Goal: Task Accomplishment & Management: Use online tool/utility

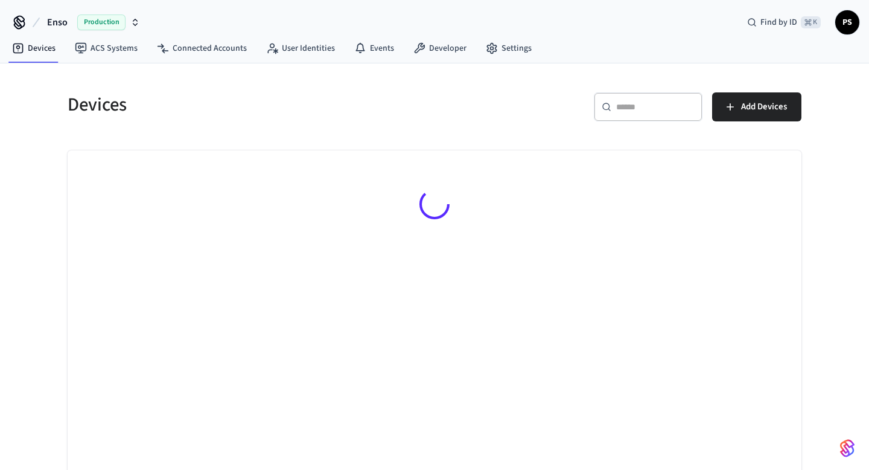
click at [611, 103] on icon at bounding box center [607, 107] width 10 height 10
click at [172, 40] on link "Connected Accounts" at bounding box center [201, 48] width 109 height 22
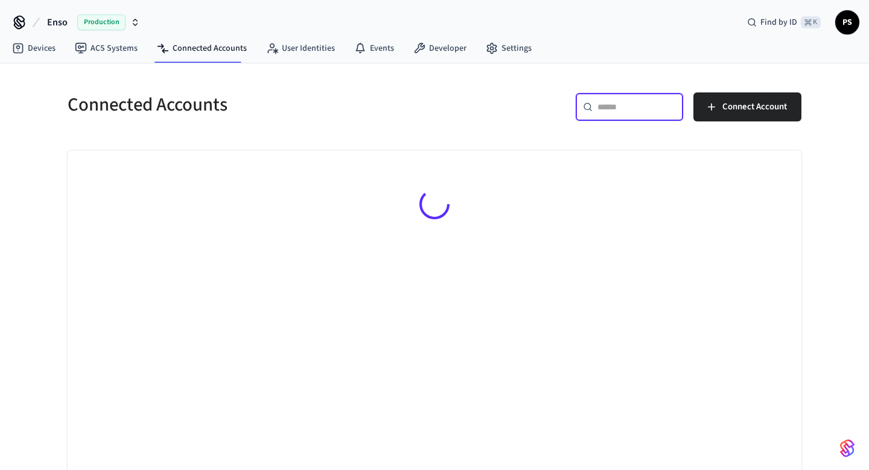
paste input "**********"
click at [647, 105] on input "text" at bounding box center [637, 107] width 78 height 12
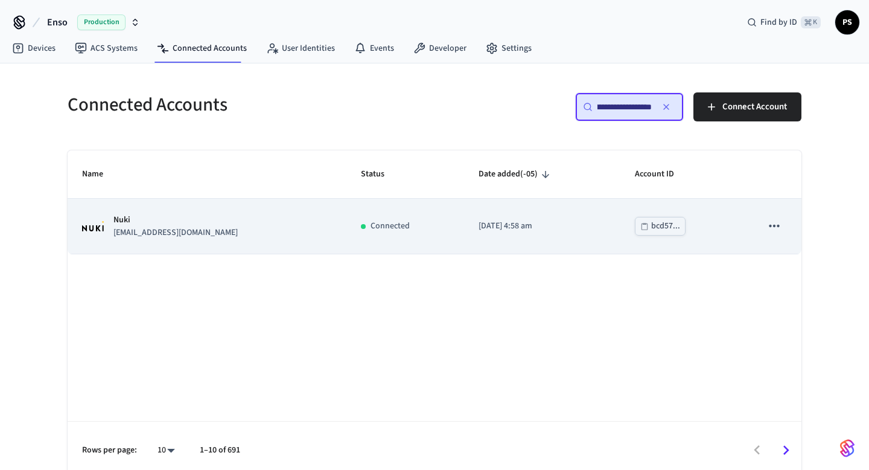
type input "**********"
click at [159, 236] on p "[EMAIL_ADDRESS][DOMAIN_NAME]" at bounding box center [175, 232] width 124 height 13
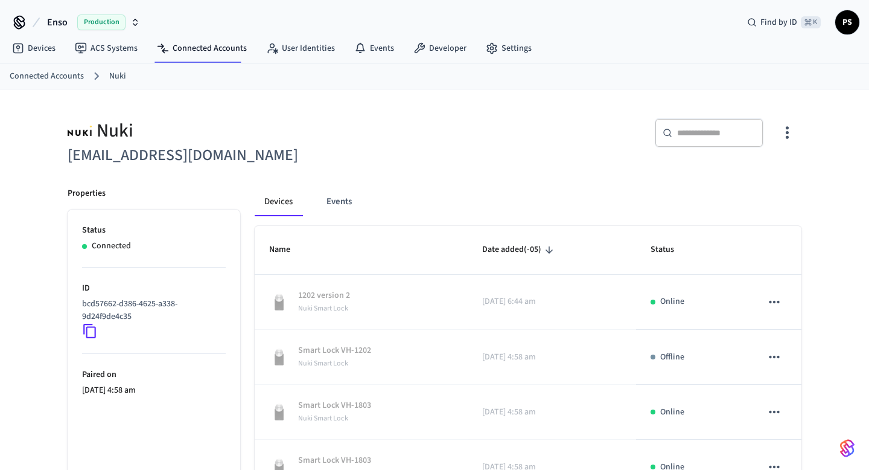
scroll to position [85, 0]
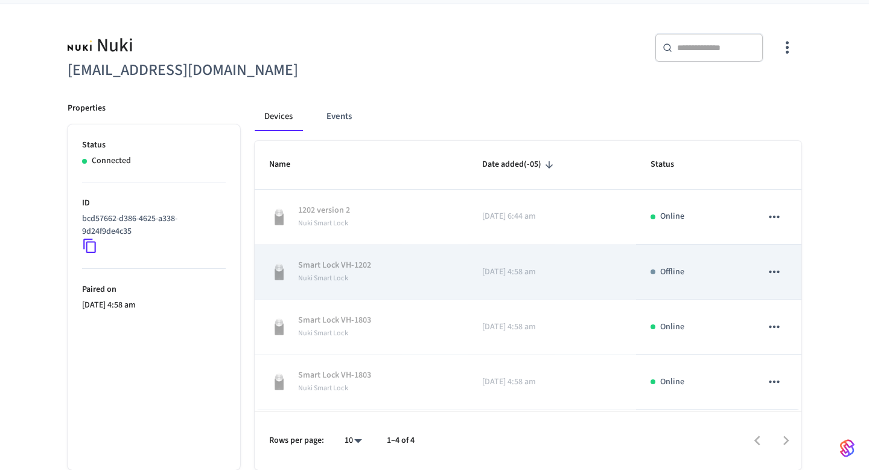
click at [324, 264] on p "Smart Lock VH-1202" at bounding box center [334, 265] width 73 height 13
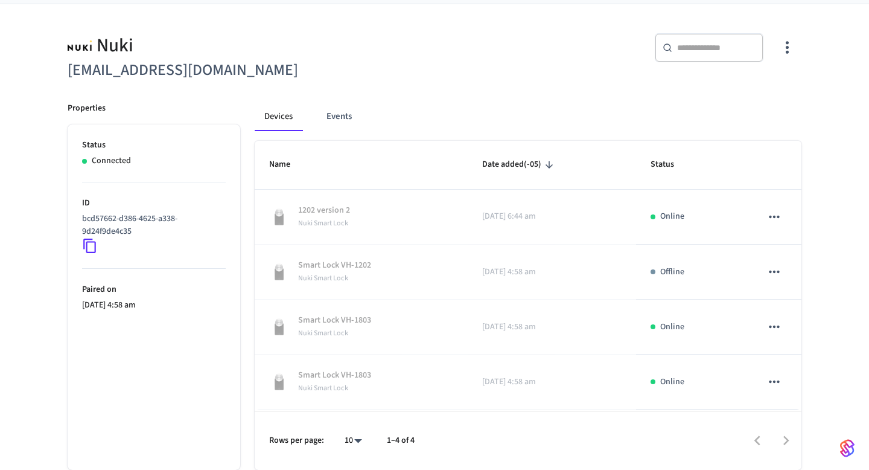
click at [342, 442] on body "Enso Production Find by ID ⌘ K PS Devices ACS Systems Connected Accounts User I…" at bounding box center [434, 192] width 869 height 555
click at [343, 431] on li "All" at bounding box center [349, 434] width 32 height 32
type input "**"
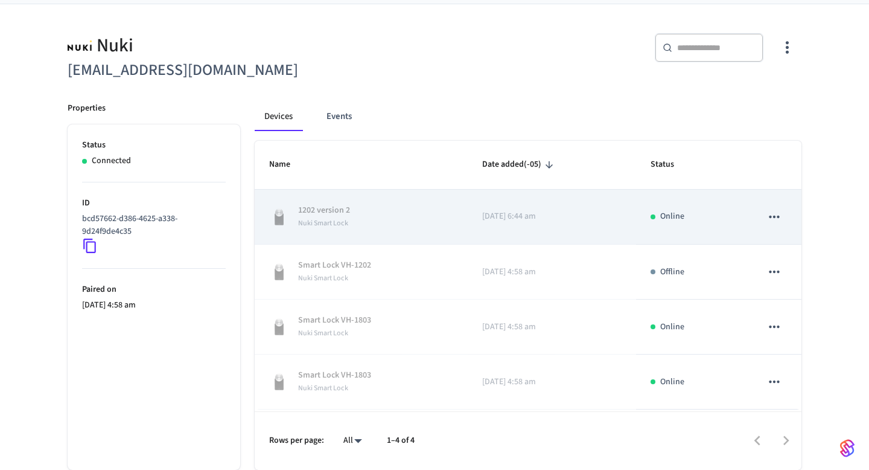
click at [474, 214] on td "[DATE] 6:44 am" at bounding box center [552, 217] width 169 height 55
click at [342, 210] on p "1202 version 2" at bounding box center [324, 210] width 52 height 13
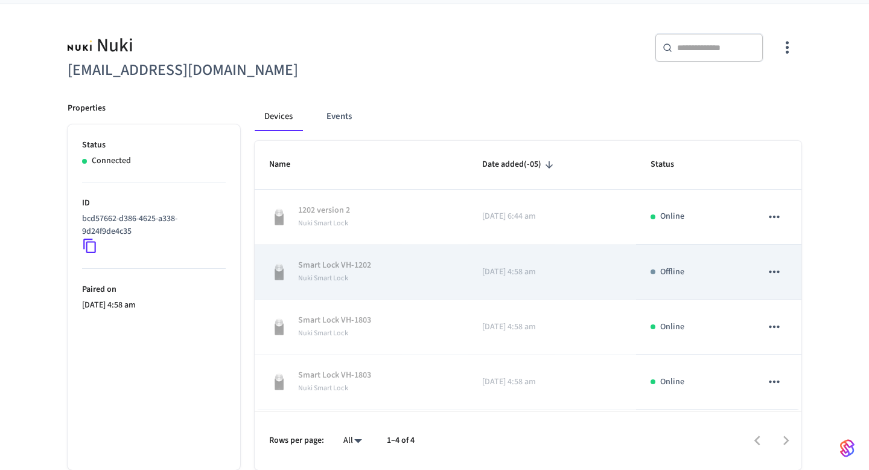
click at [356, 261] on p "Smart Lock VH-1202" at bounding box center [334, 265] width 73 height 13
click at [771, 279] on icon "sticky table" at bounding box center [775, 272] width 16 height 16
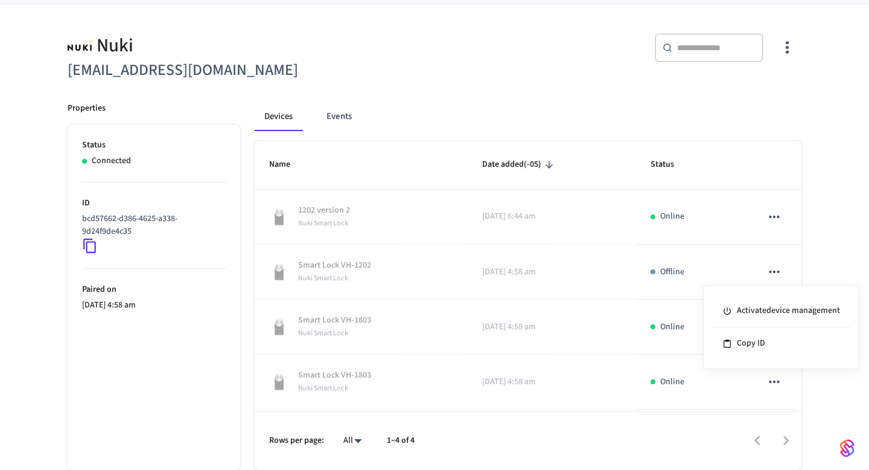
click at [458, 268] on div at bounding box center [434, 235] width 869 height 470
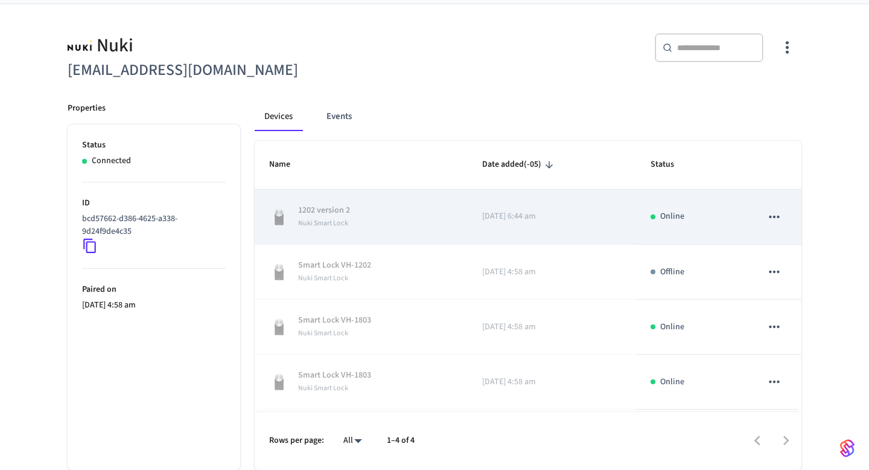
click at [775, 221] on icon "sticky table" at bounding box center [775, 217] width 16 height 16
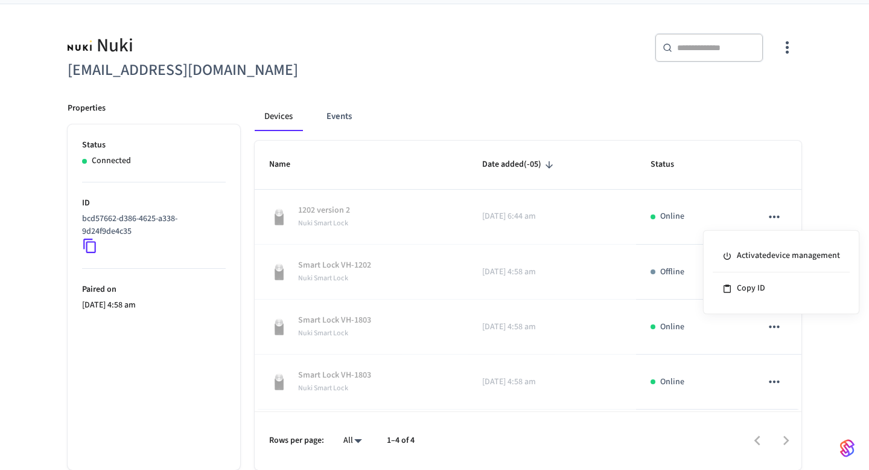
click at [775, 220] on div at bounding box center [434, 235] width 869 height 470
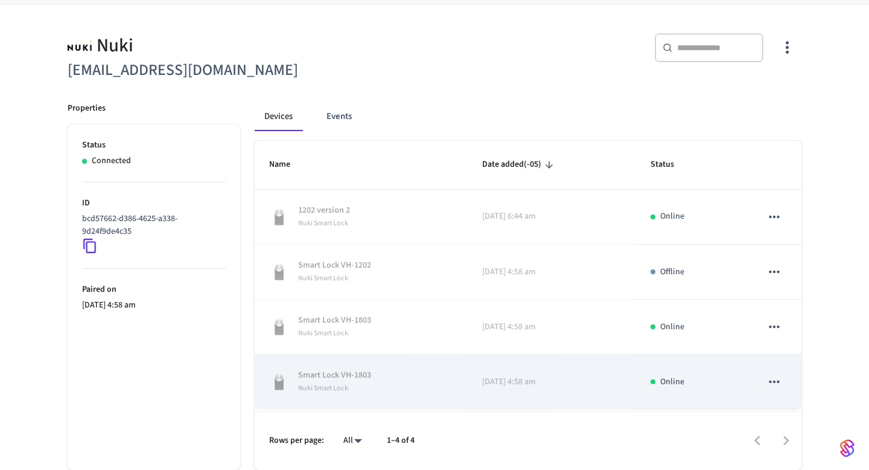
click at [776, 387] on icon "sticky table" at bounding box center [775, 382] width 16 height 16
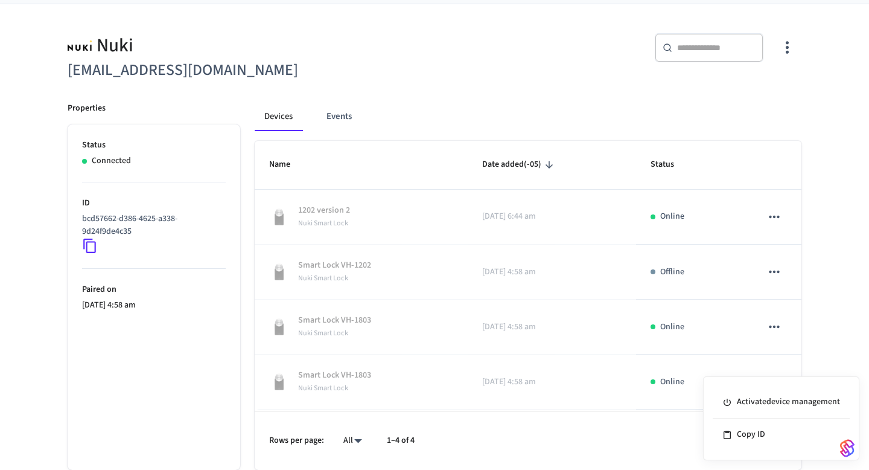
click at [555, 106] on div at bounding box center [434, 235] width 869 height 470
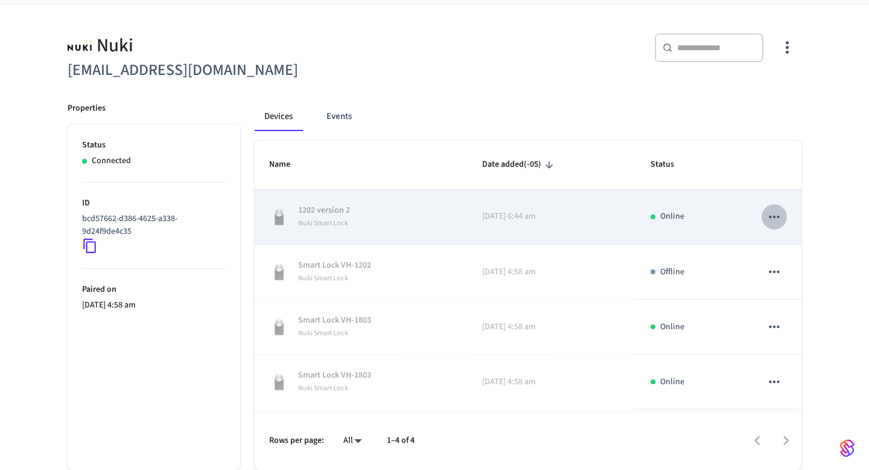
click at [776, 215] on icon "sticky table" at bounding box center [775, 217] width 16 height 16
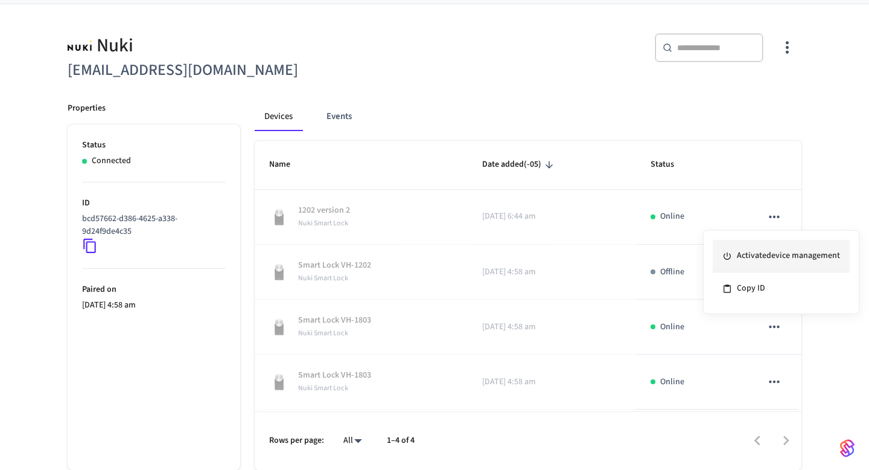
click at [750, 260] on li "Activate device management" at bounding box center [781, 256] width 137 height 33
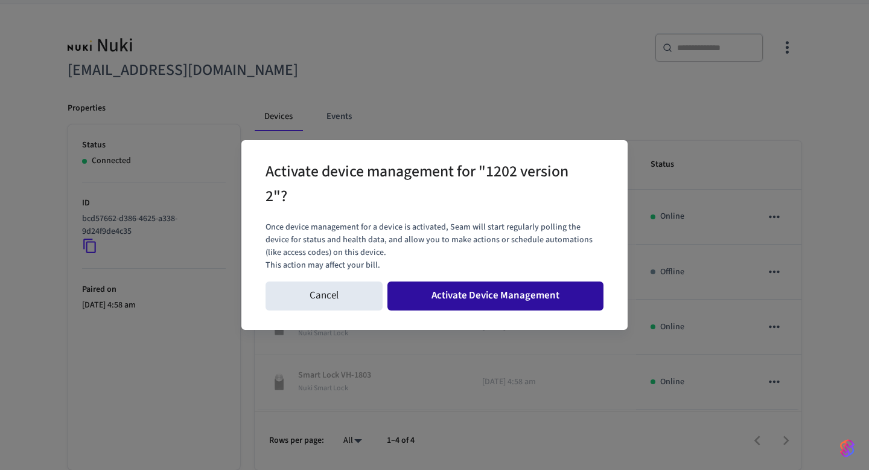
click at [496, 291] on button "Activate Device Management" at bounding box center [495, 295] width 216 height 29
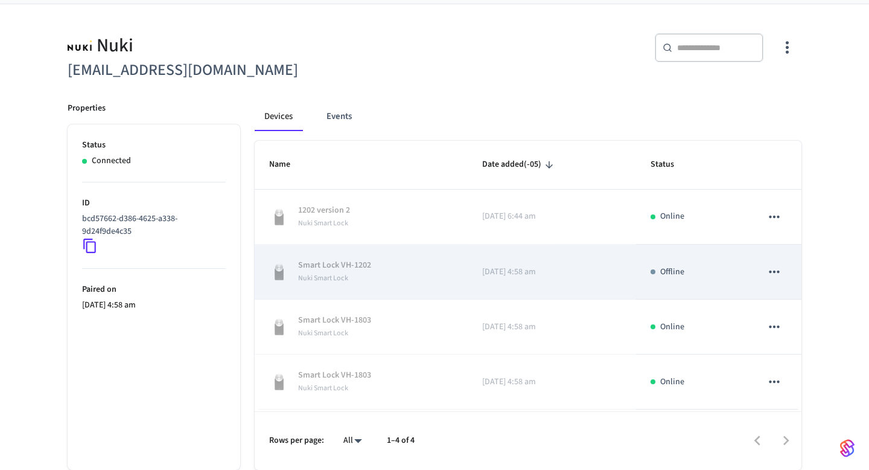
click at [774, 275] on icon "sticky table" at bounding box center [775, 272] width 16 height 16
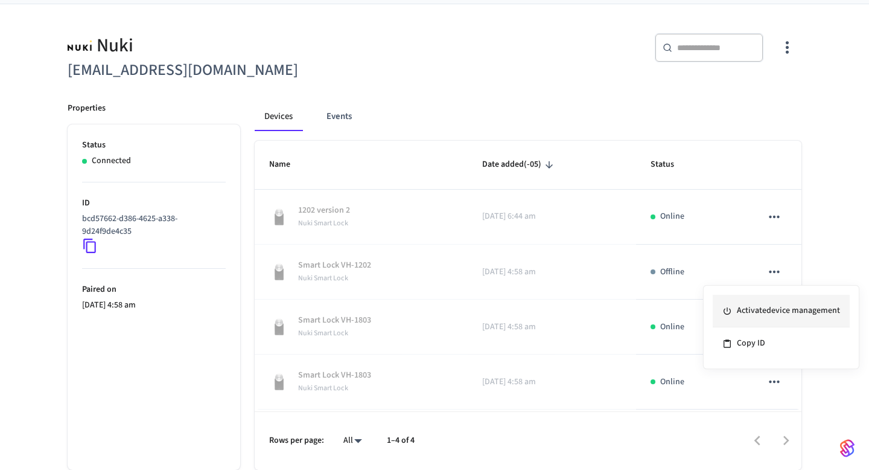
click at [743, 306] on li "Activate device management" at bounding box center [781, 311] width 137 height 33
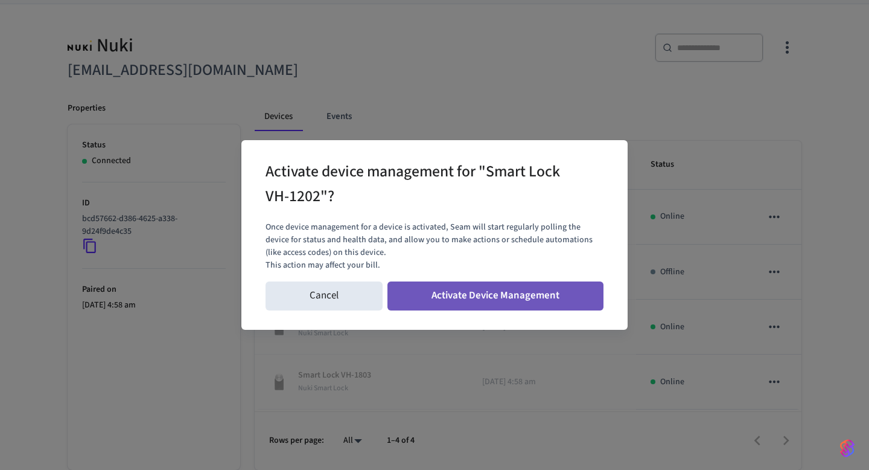
click at [593, 295] on button "Activate Device Management" at bounding box center [495, 295] width 216 height 29
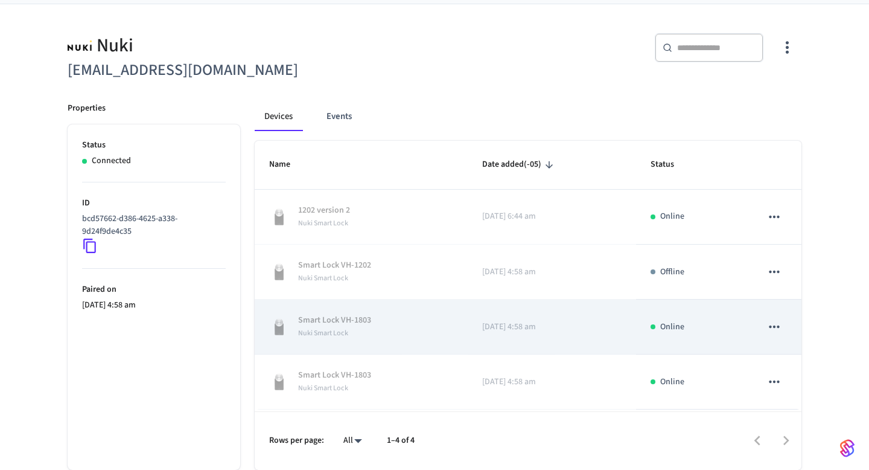
click at [782, 330] on button "sticky table" at bounding box center [774, 326] width 25 height 25
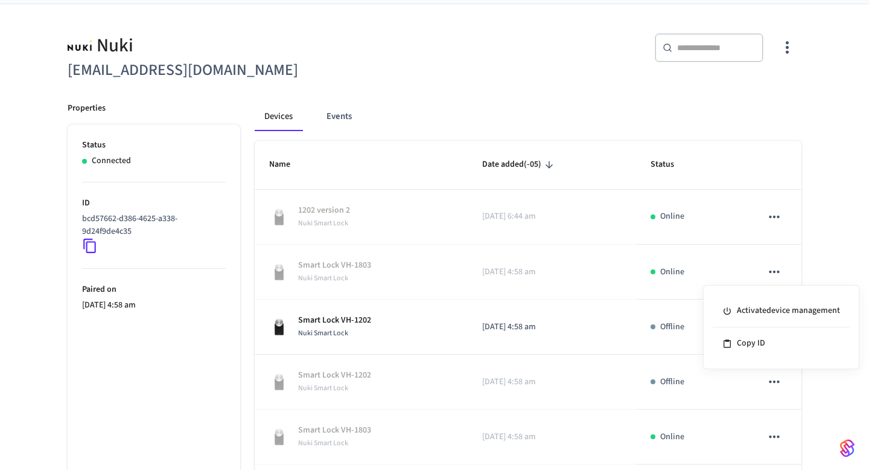
click at [748, 363] on div "Activate device management Copy ID" at bounding box center [781, 327] width 156 height 84
click at [858, 409] on div at bounding box center [434, 235] width 869 height 470
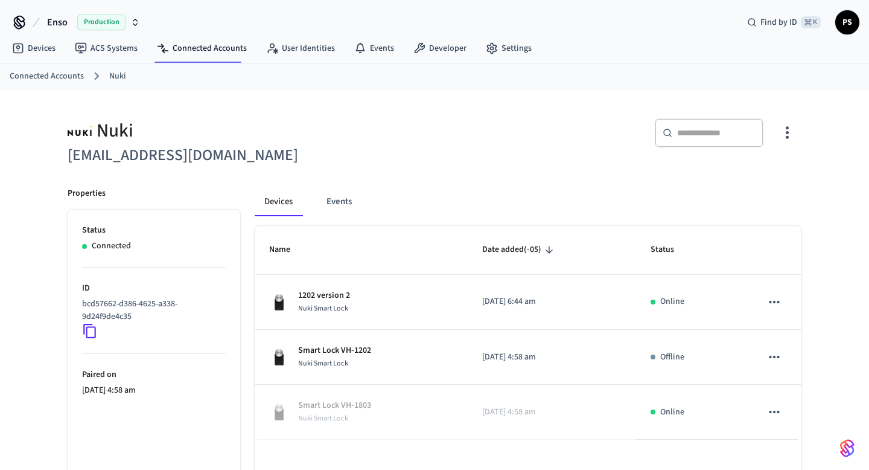
scroll to position [85, 0]
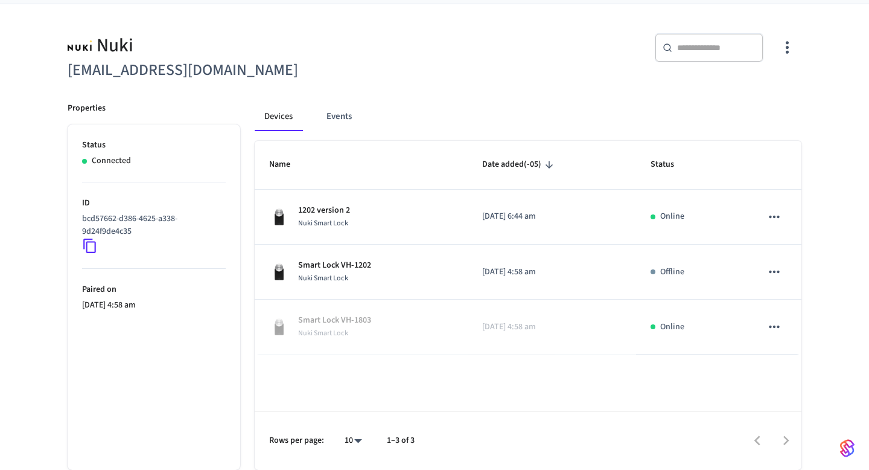
click at [352, 442] on body "Enso Production Find by ID ⌘ K PS Devices ACS Systems Connected Accounts User I…" at bounding box center [434, 192] width 869 height 555
click at [346, 439] on li "All" at bounding box center [349, 434] width 32 height 32
type input "**"
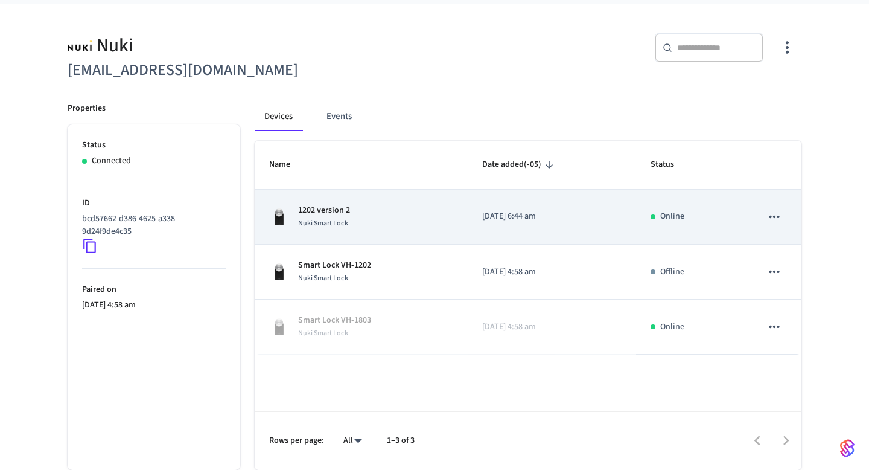
click at [782, 220] on button "sticky table" at bounding box center [774, 216] width 25 height 25
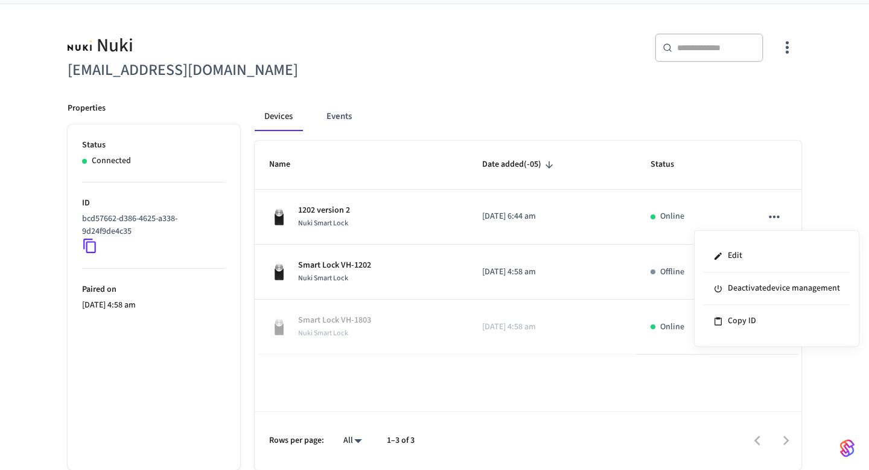
click at [761, 120] on div at bounding box center [434, 235] width 869 height 470
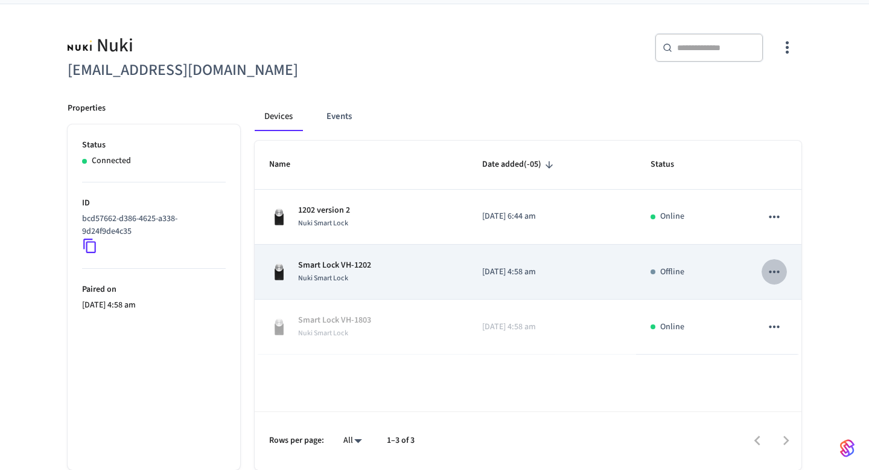
click at [771, 270] on icon "sticky table" at bounding box center [774, 271] width 10 height 2
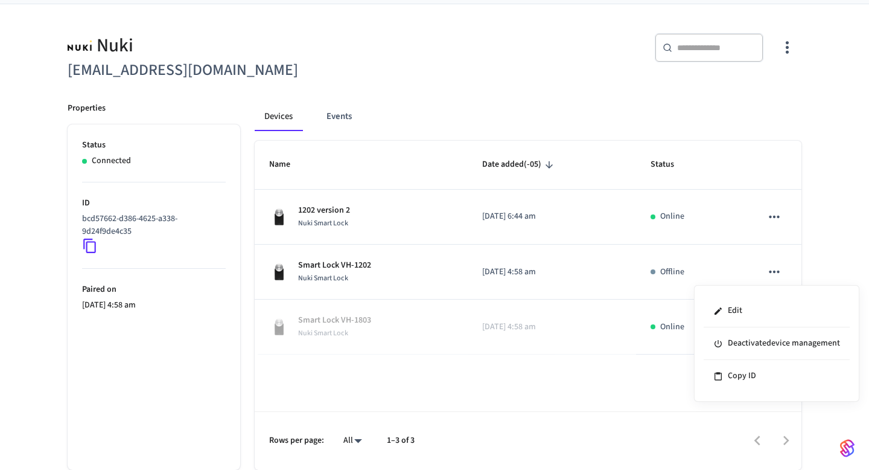
click at [609, 359] on div at bounding box center [434, 235] width 869 height 470
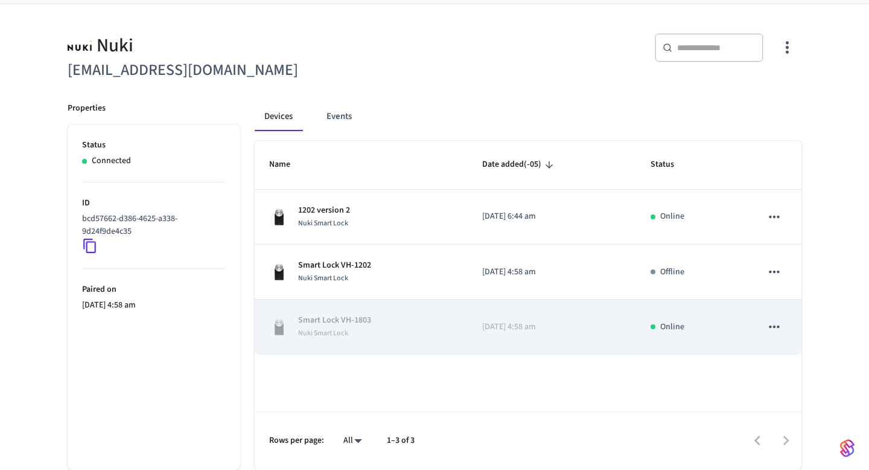
click at [777, 329] on icon "sticky table" at bounding box center [775, 327] width 16 height 16
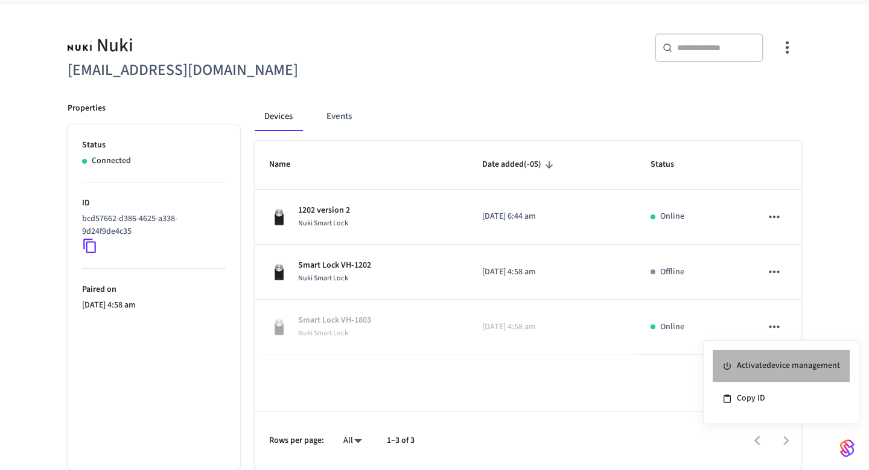
click at [742, 362] on li "Activate device management" at bounding box center [781, 365] width 137 height 33
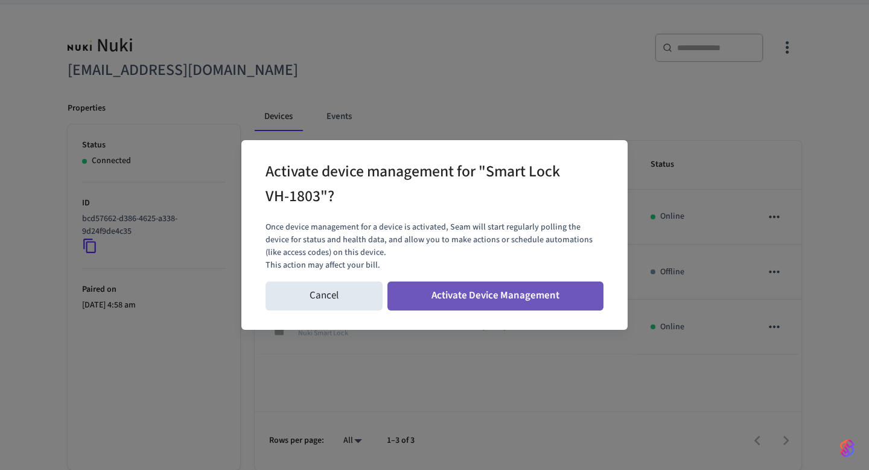
click at [537, 295] on button "Activate Device Management" at bounding box center [495, 295] width 216 height 29
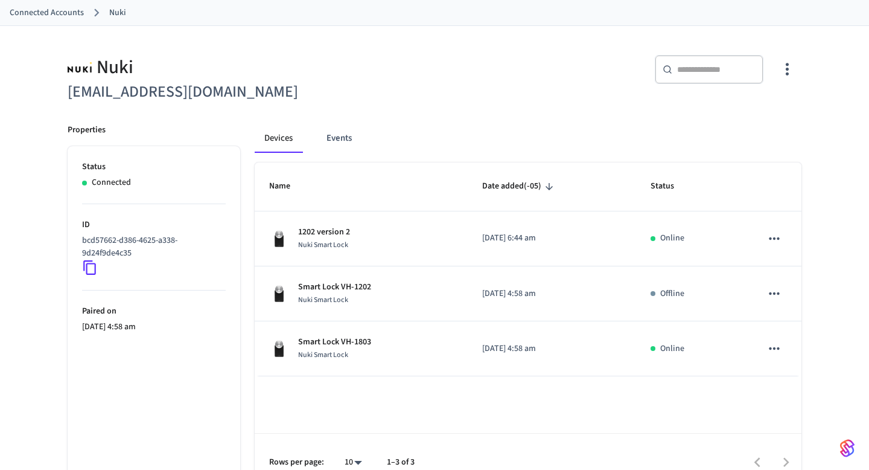
scroll to position [85, 0]
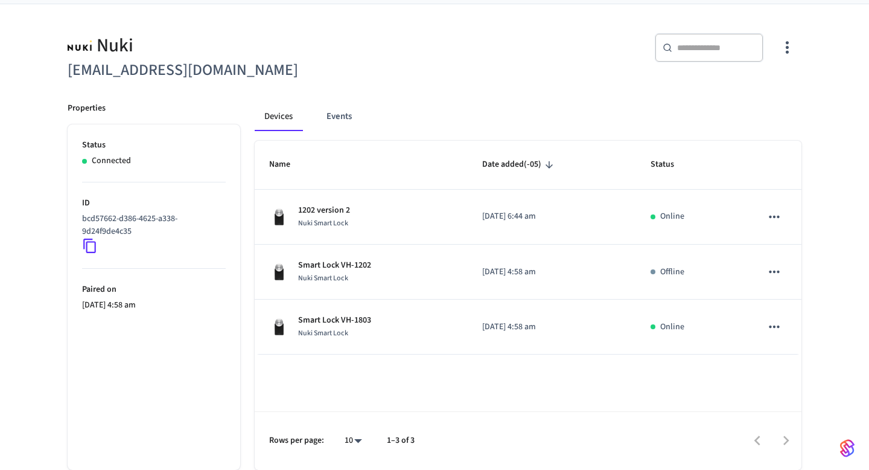
click at [85, 243] on icon at bounding box center [90, 246] width 16 height 16
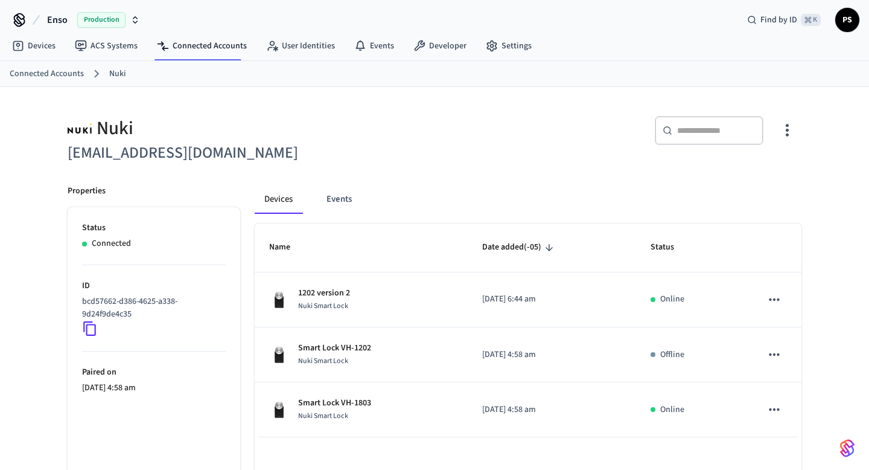
scroll to position [0, 0]
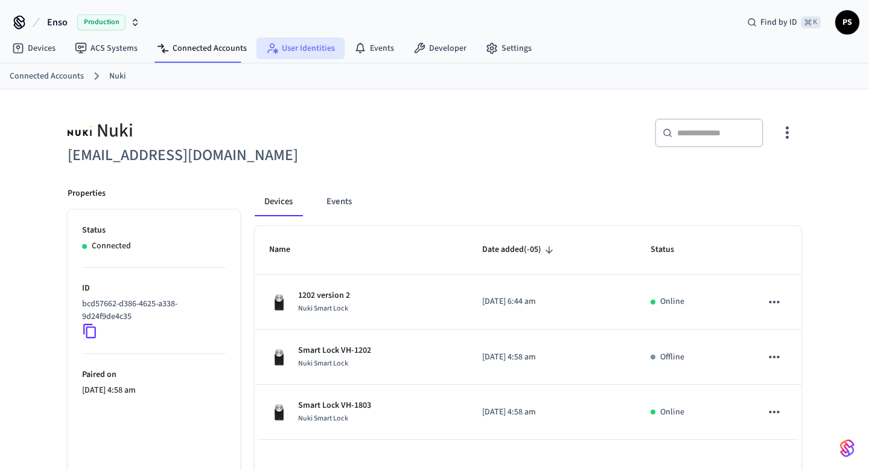
click at [314, 47] on link "User Identities" at bounding box center [301, 48] width 88 height 22
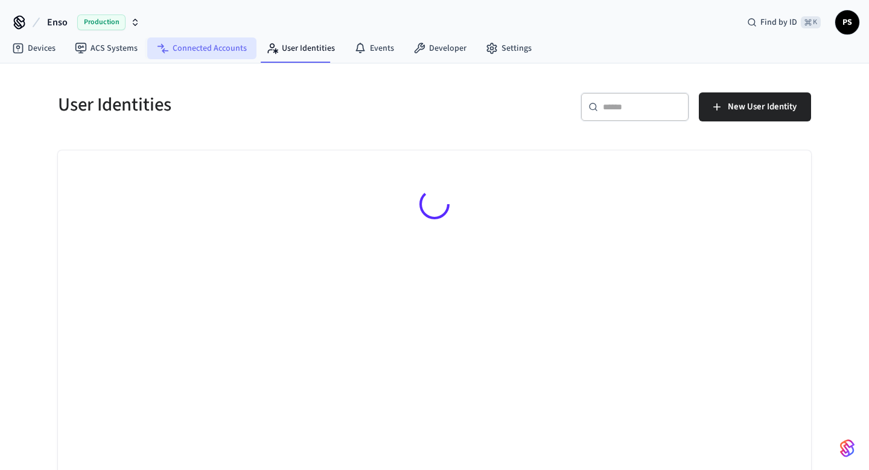
click at [194, 54] on link "Connected Accounts" at bounding box center [201, 48] width 109 height 22
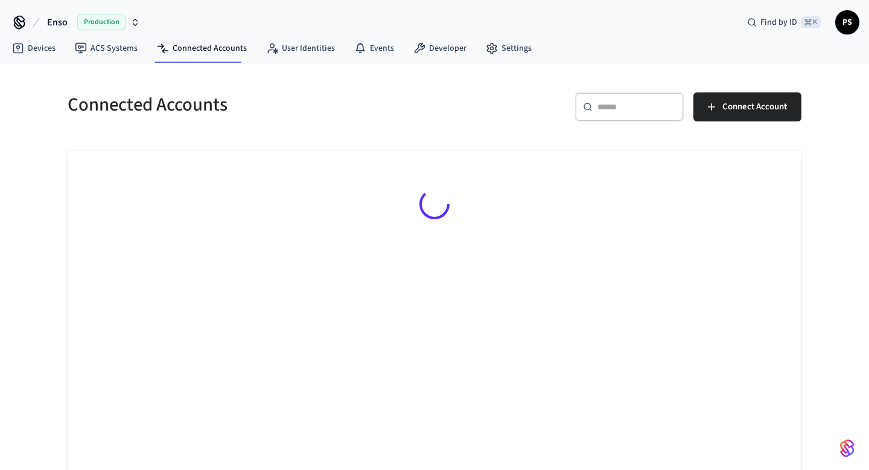
click at [627, 117] on div "​ ​" at bounding box center [629, 106] width 109 height 29
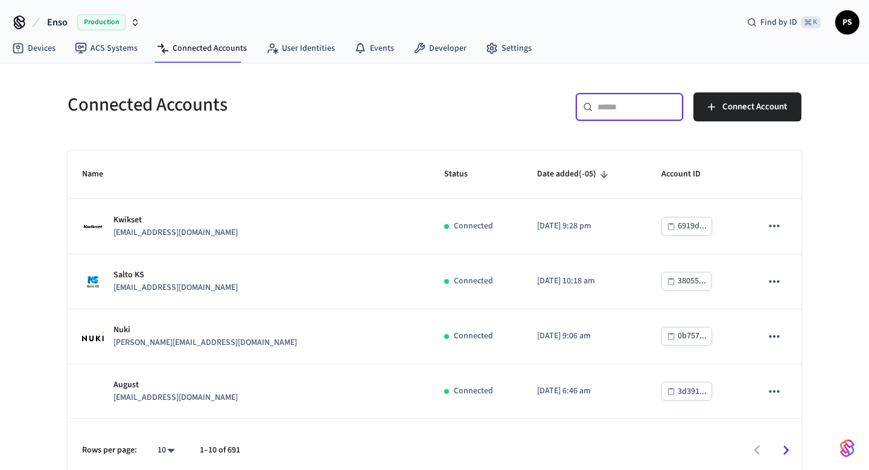
paste input "**********"
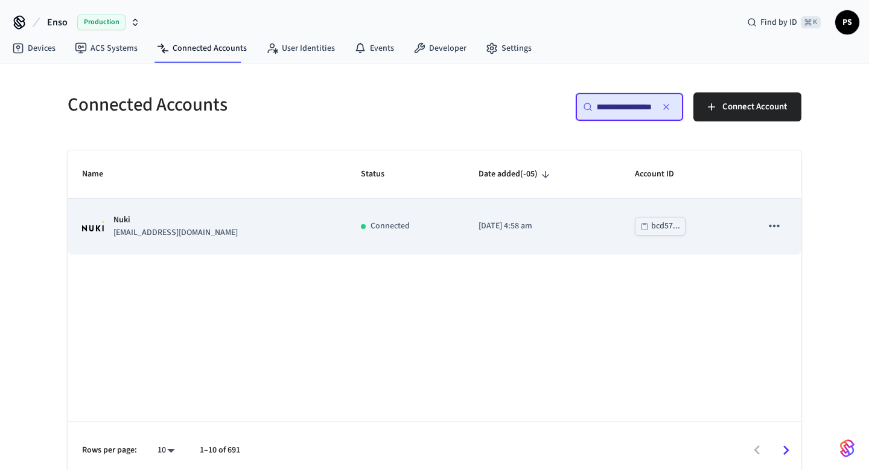
type input "**********"
click at [185, 234] on p "[EMAIL_ADDRESS][DOMAIN_NAME]" at bounding box center [175, 232] width 124 height 13
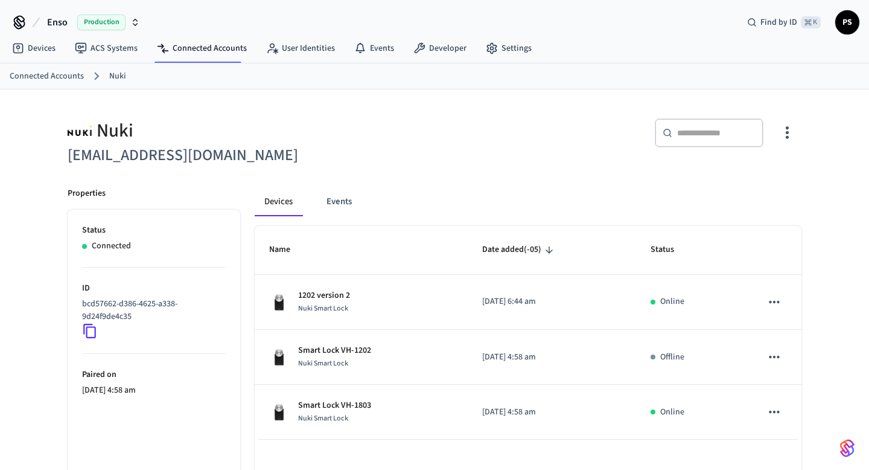
scroll to position [85, 0]
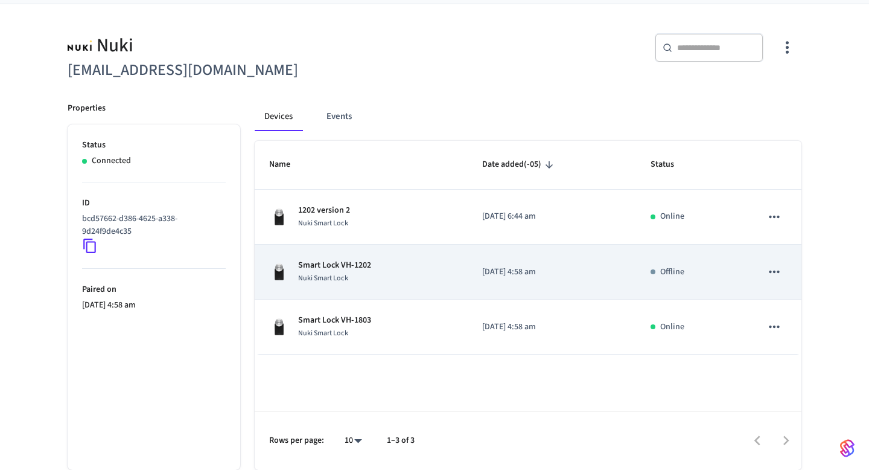
click at [771, 272] on icon "sticky table" at bounding box center [774, 271] width 10 height 2
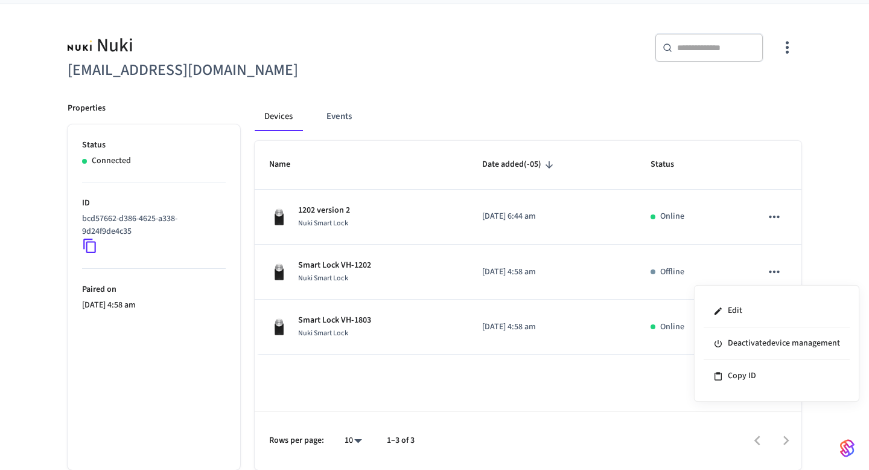
click at [775, 215] on div at bounding box center [434, 235] width 869 height 470
click at [517, 94] on div "Devices Events Name Date added (-05) Status 1202 version 2 Nuki Smart Lock [DAT…" at bounding box center [520, 279] width 561 height 382
click at [356, 441] on body "Enso Production Find by ID ⌘ K PS Devices ACS Systems Connected Accounts User I…" at bounding box center [434, 192] width 869 height 555
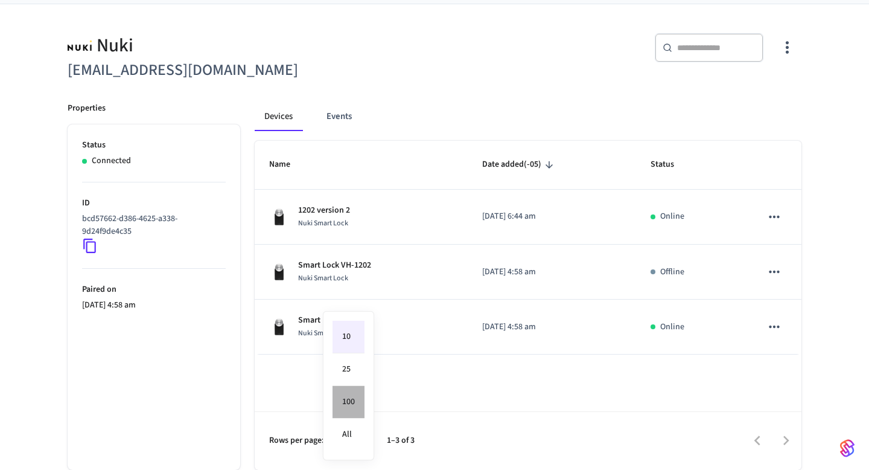
click at [356, 415] on li "100" at bounding box center [349, 402] width 32 height 33
click at [355, 441] on body "Enso Production Find by ID ⌘ K PS Devices ACS Systems Connected Accounts User I…" at bounding box center [434, 192] width 869 height 555
click at [355, 418] on li "All" at bounding box center [350, 434] width 32 height 32
type input "**"
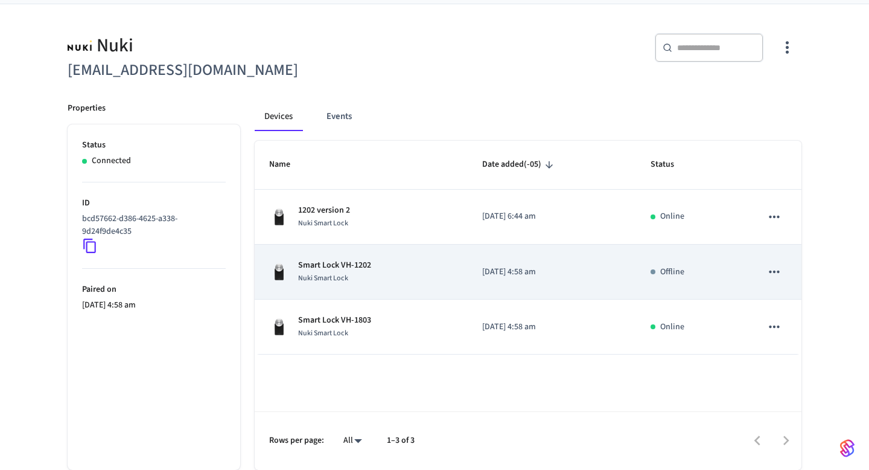
click at [310, 262] on p "Smart Lock VH-1202" at bounding box center [334, 265] width 73 height 13
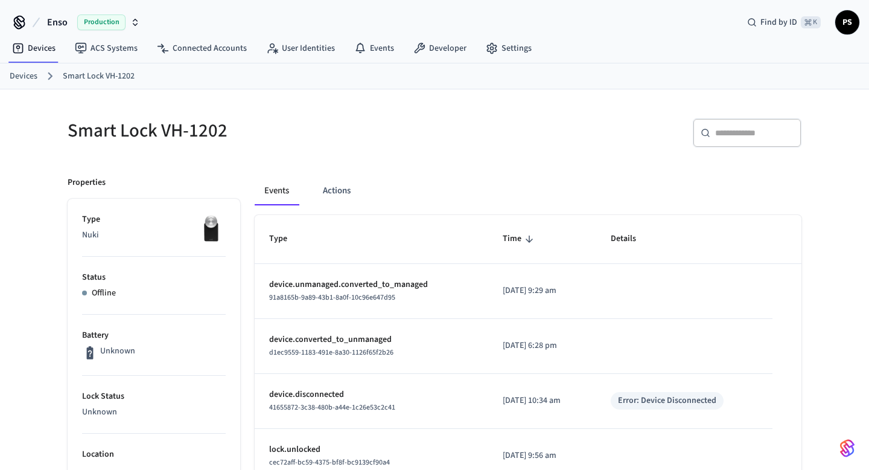
click at [144, 127] on h5 "Smart Lock VH-1202" at bounding box center [248, 130] width 360 height 25
copy div "Smart Lock VH-1202"
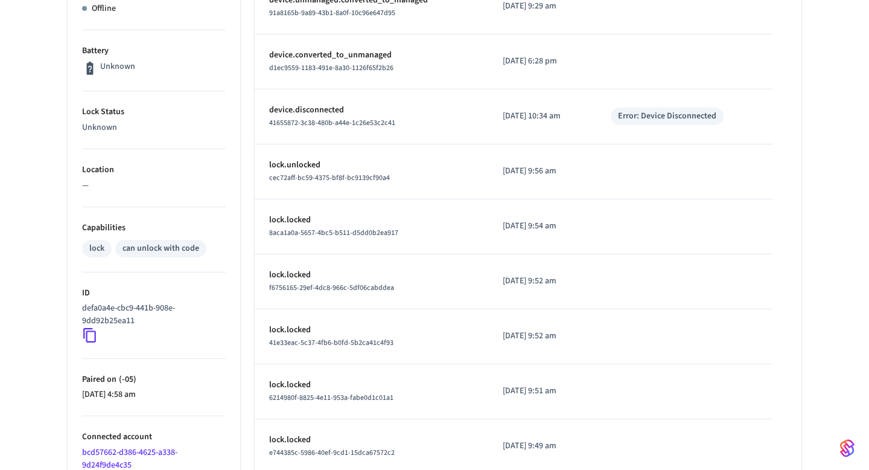
scroll to position [380, 0]
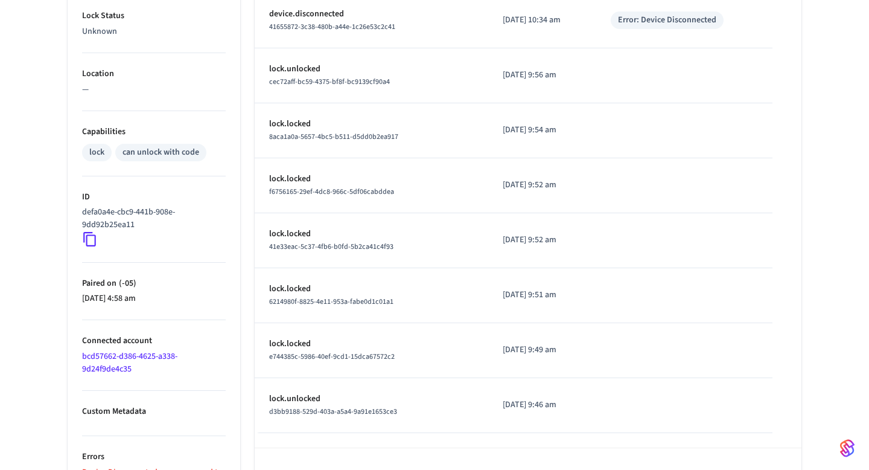
click at [108, 366] on link "bcd57662-d386-4625-a338-9d24f9de4c35" at bounding box center [129, 362] width 95 height 25
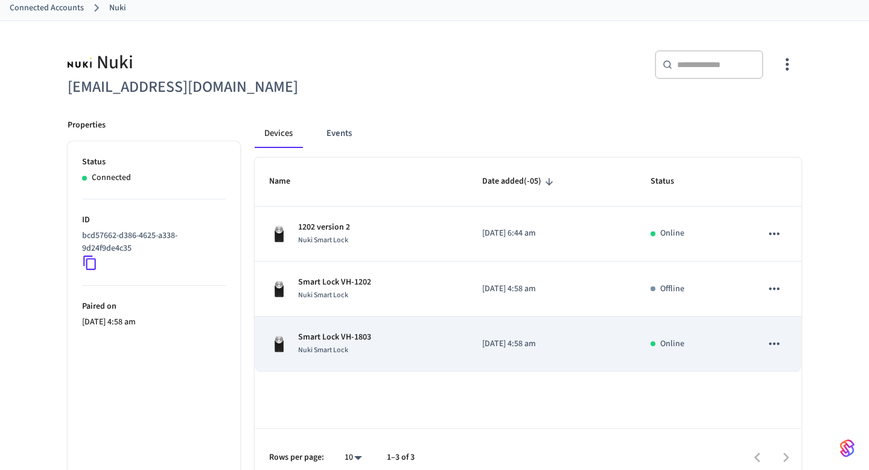
scroll to position [85, 0]
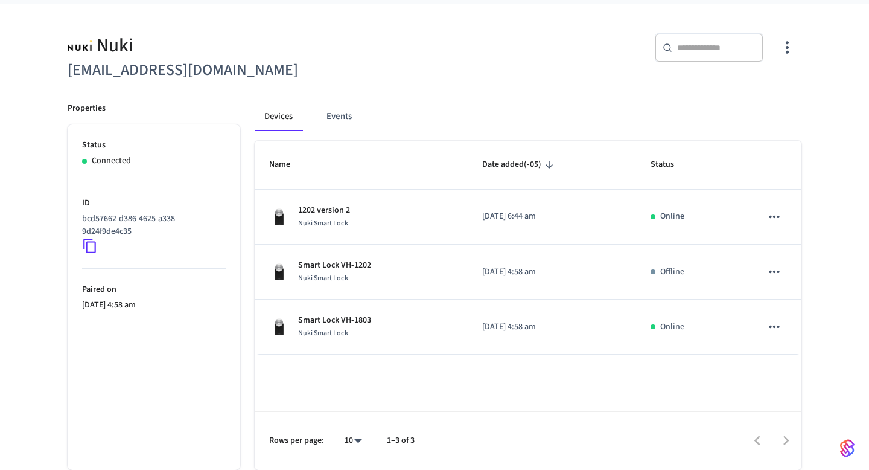
click at [357, 441] on body "Enso Production Find by ID ⌘ K PS Devices ACS Systems Connected Accounts User I…" at bounding box center [434, 192] width 869 height 555
click at [346, 438] on li "All" at bounding box center [349, 434] width 32 height 32
type input "**"
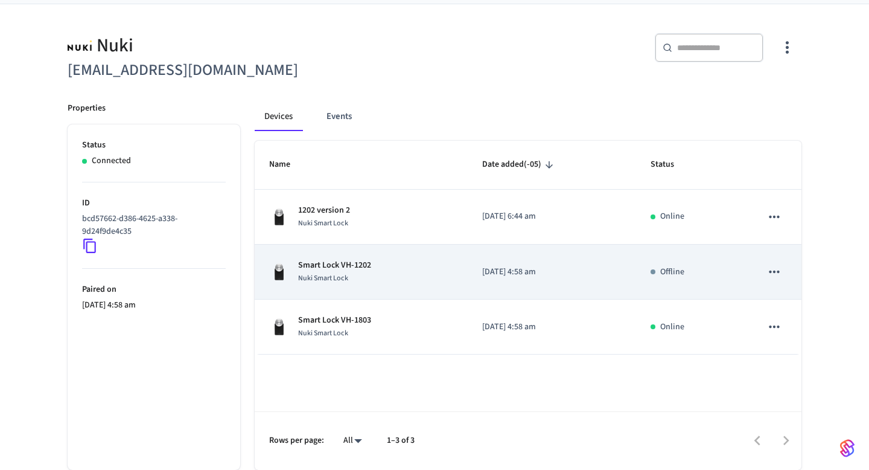
click at [357, 275] on div "Nuki Smart Lock" at bounding box center [334, 278] width 73 height 13
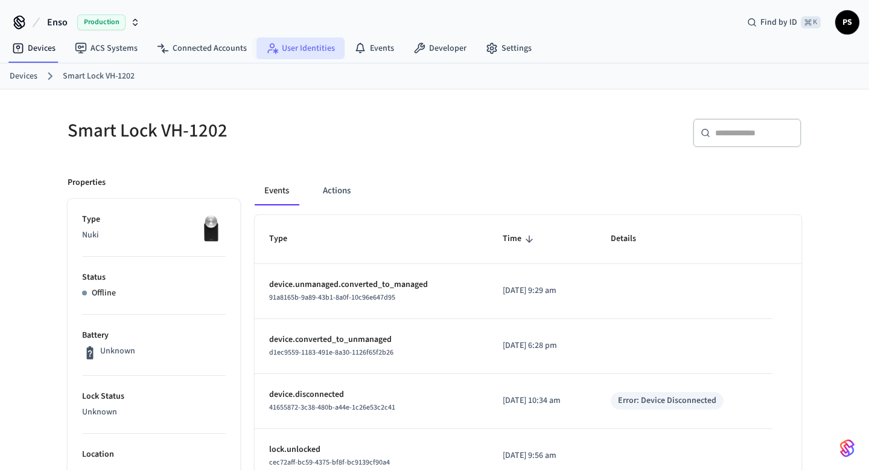
click at [288, 57] on link "User Identities" at bounding box center [301, 48] width 88 height 22
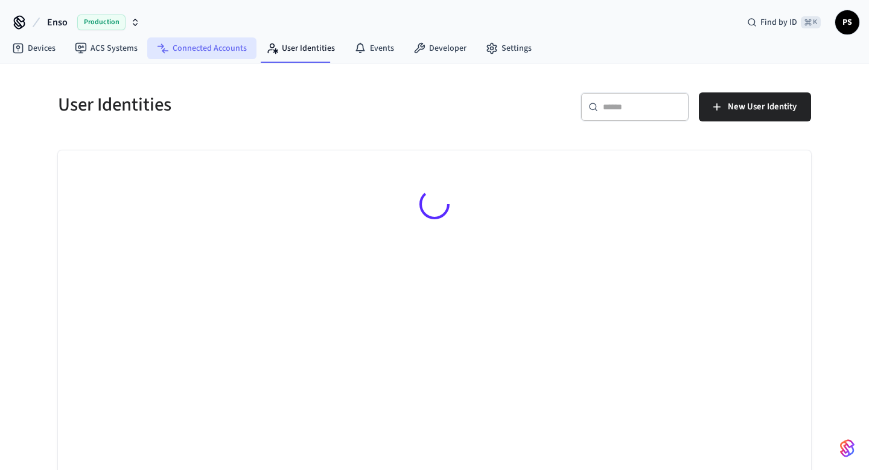
click at [209, 46] on link "Connected Accounts" at bounding box center [201, 48] width 109 height 22
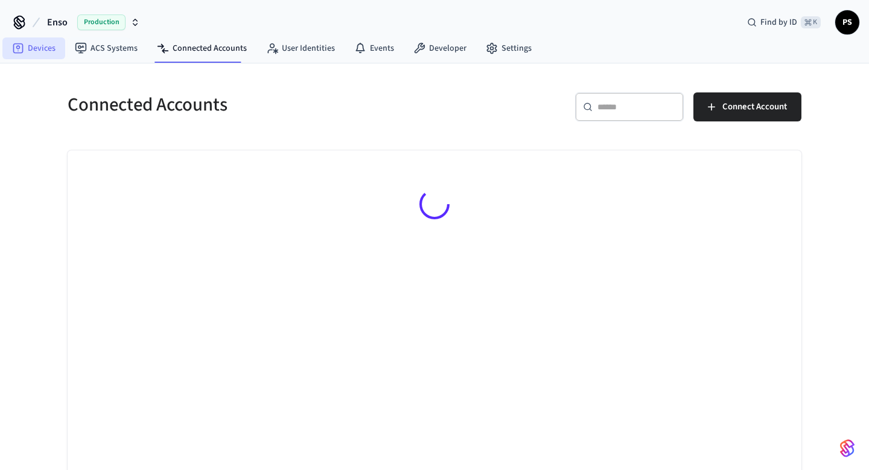
click at [45, 42] on link "Devices" at bounding box center [33, 48] width 63 height 22
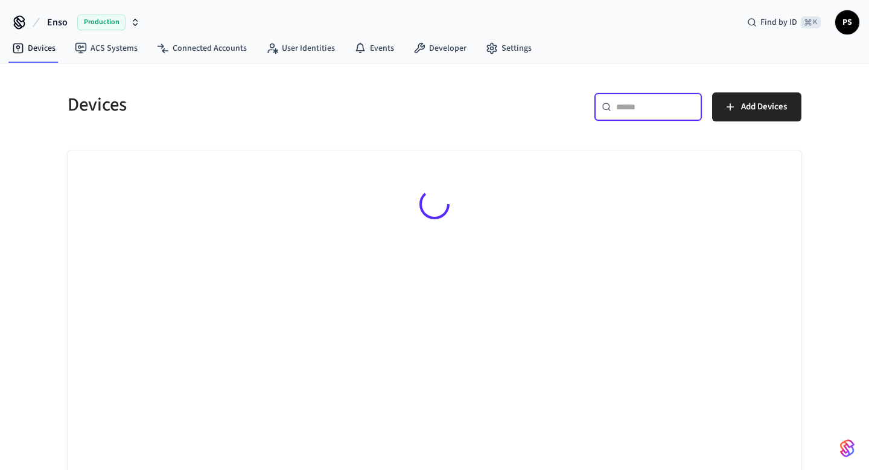
click at [616, 106] on input "text" at bounding box center [655, 107] width 78 height 12
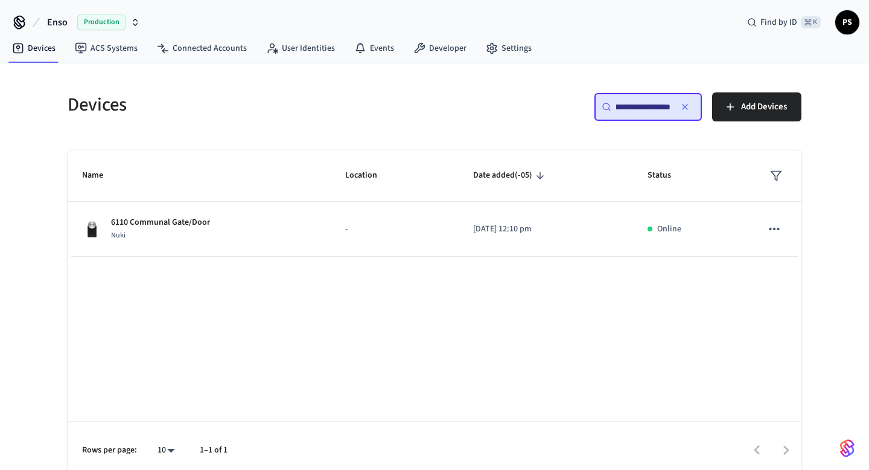
type input "**********"
click at [162, 197] on th "Name" at bounding box center [199, 175] width 263 height 51
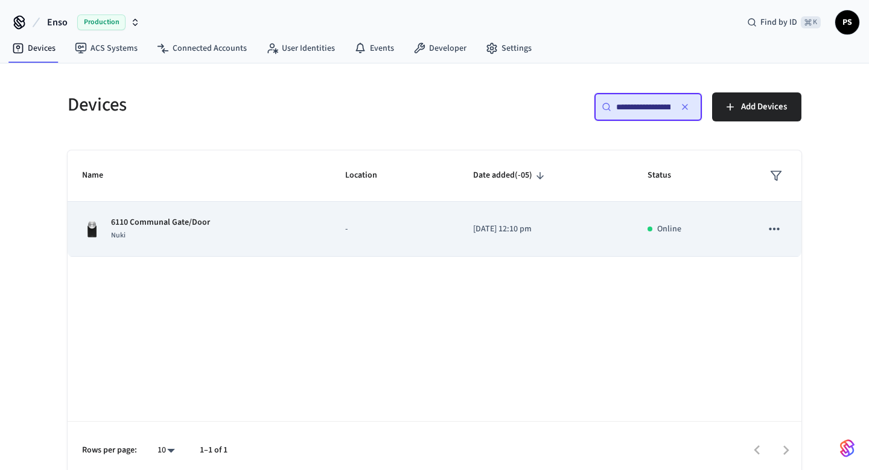
click at [162, 225] on p "6110 Communal Gate/Door" at bounding box center [160, 222] width 99 height 13
